Goal: Navigation & Orientation: Find specific page/section

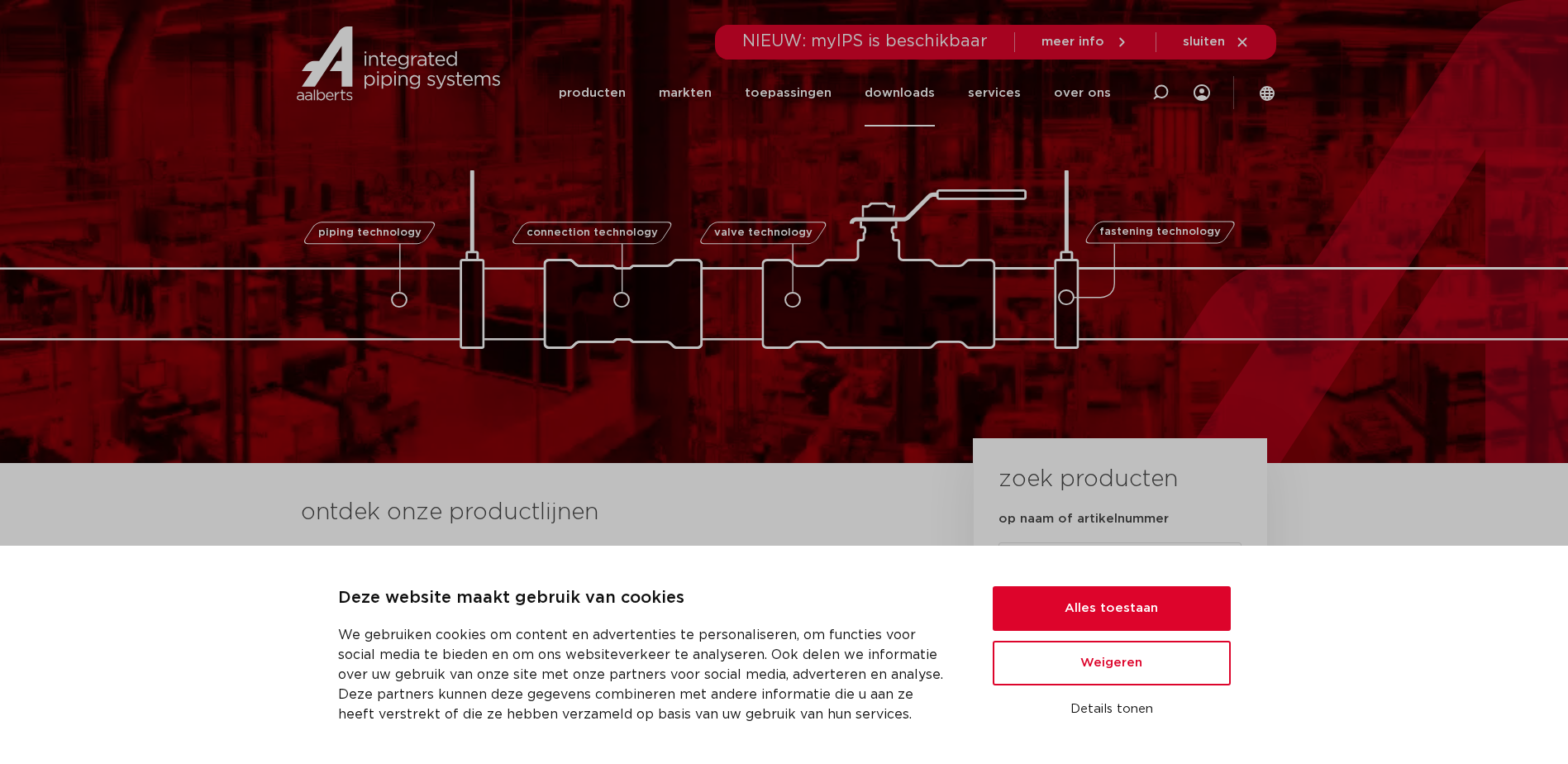
click at [894, 103] on link "downloads" at bounding box center [899, 93] width 70 height 67
click at [1166, 617] on button "Alles toestaan" at bounding box center [1112, 609] width 238 height 45
